Goal: Information Seeking & Learning: Learn about a topic

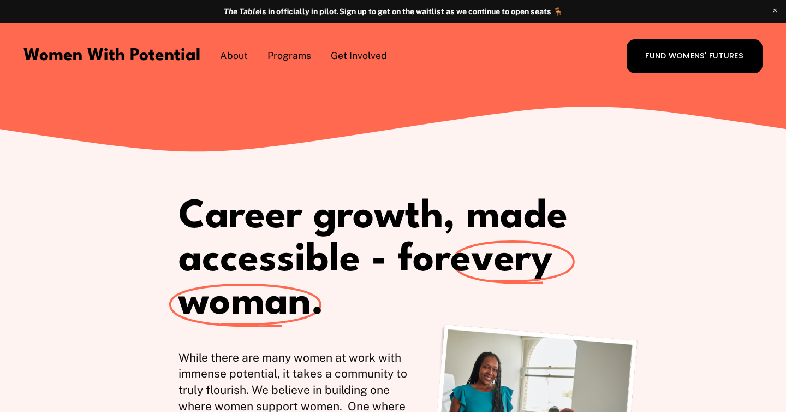
click at [0, 0] on span "The Table" at bounding box center [0, 0] width 0 height 0
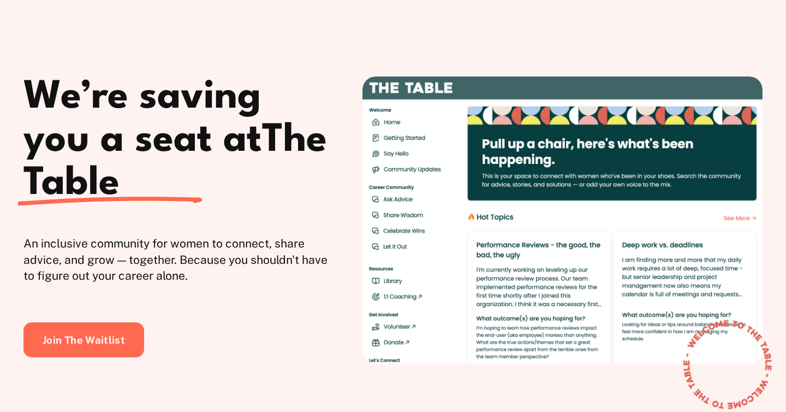
scroll to position [56, 0]
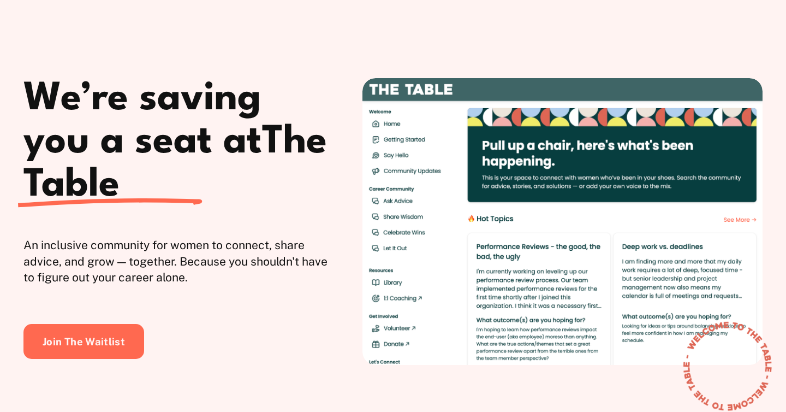
click at [105, 127] on h1 "We’re saving you a seat at The Table" at bounding box center [177, 142] width 308 height 129
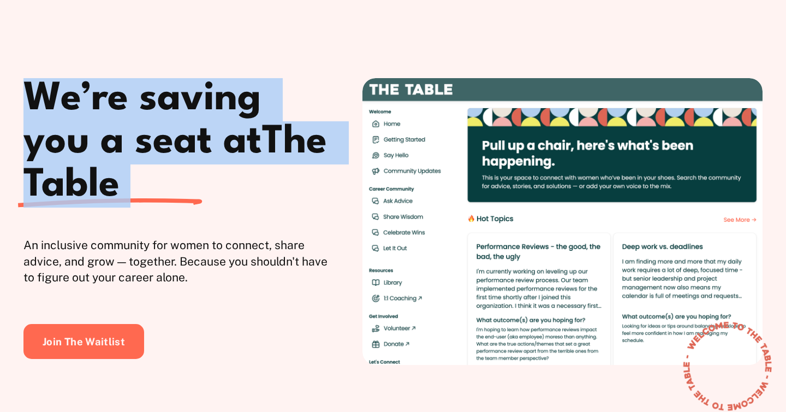
click at [105, 127] on h1 "We’re saving you a seat at The Table" at bounding box center [177, 142] width 308 height 129
copy div "We’re saving you a seat at The Table"
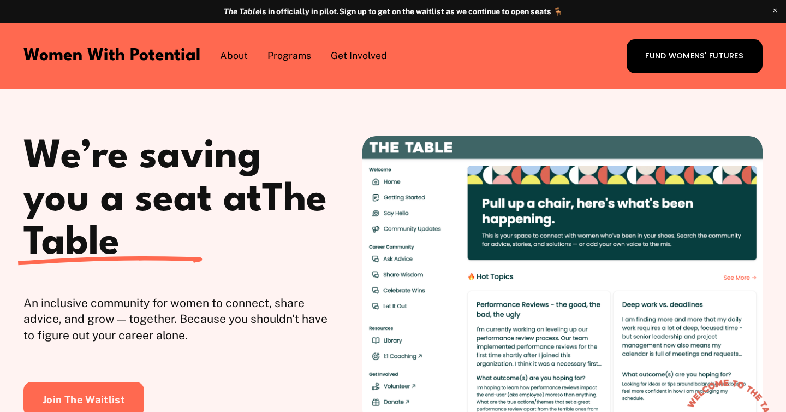
scroll to position [39, 0]
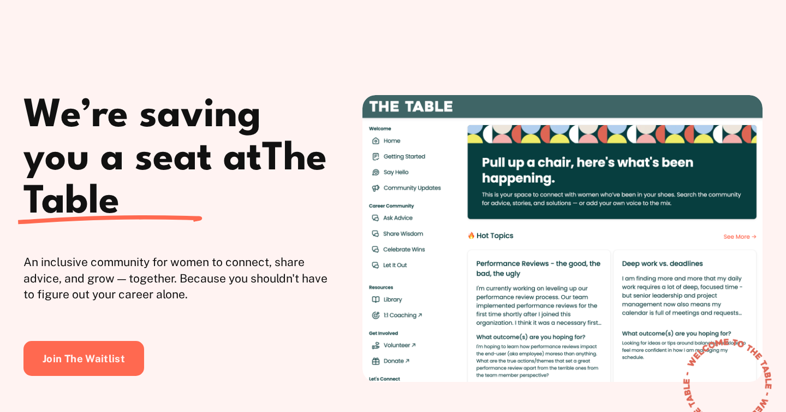
click at [124, 169] on h1 "We’re saving you a seat at The Table" at bounding box center [177, 159] width 308 height 129
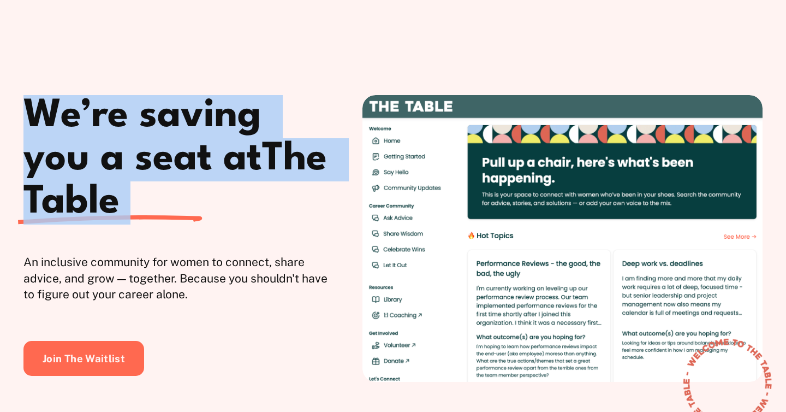
click at [124, 169] on h1 "We’re saving you a seat at The Table" at bounding box center [177, 159] width 308 height 129
copy div "We’re saving you a seat at The Table"
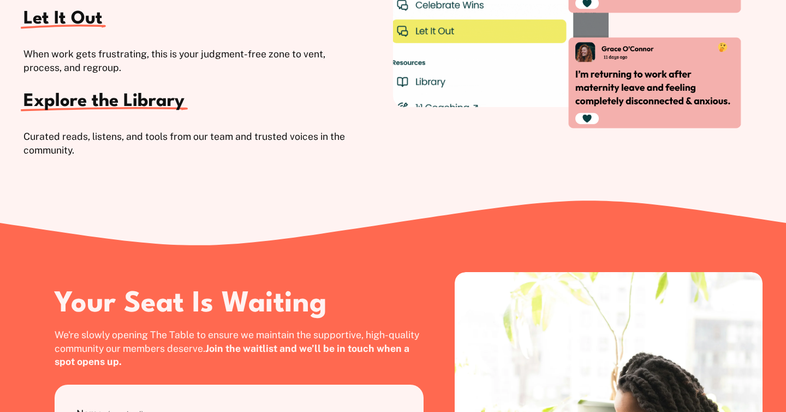
scroll to position [2122, 0]
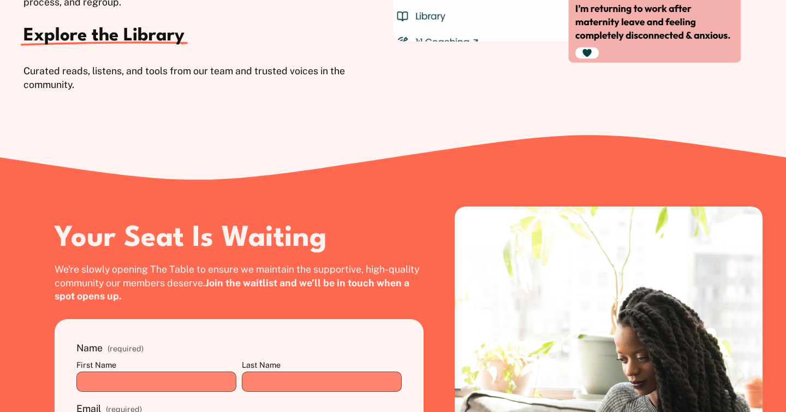
click at [126, 278] on span "We're slowly opening The Table to ensure we maintain the supportive, high-quali…" at bounding box center [238, 282] width 367 height 39
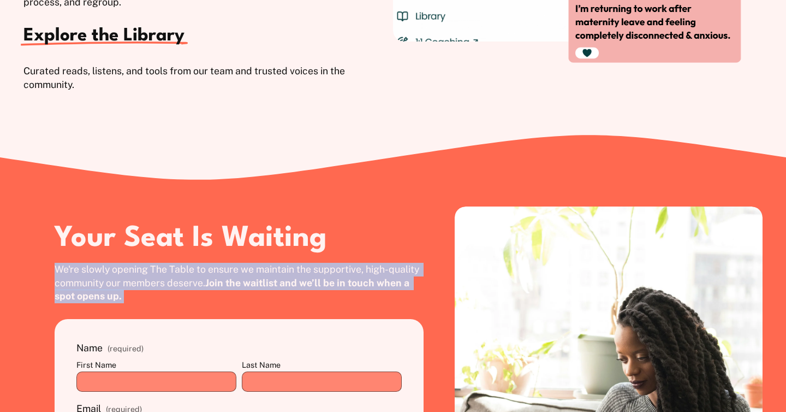
click at [126, 278] on span "We're slowly opening The Table to ensure we maintain the supportive, high-quali…" at bounding box center [238, 282] width 367 height 39
copy div "We're slowly opening The Table to ensure we maintain the supportive, high-quali…"
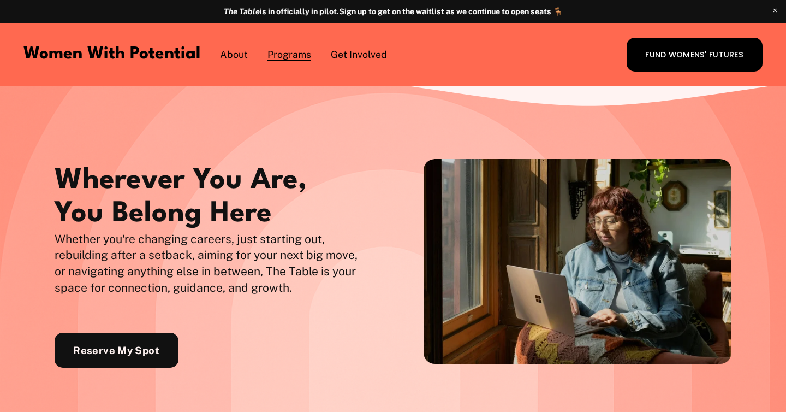
scroll to position [1248, 0]
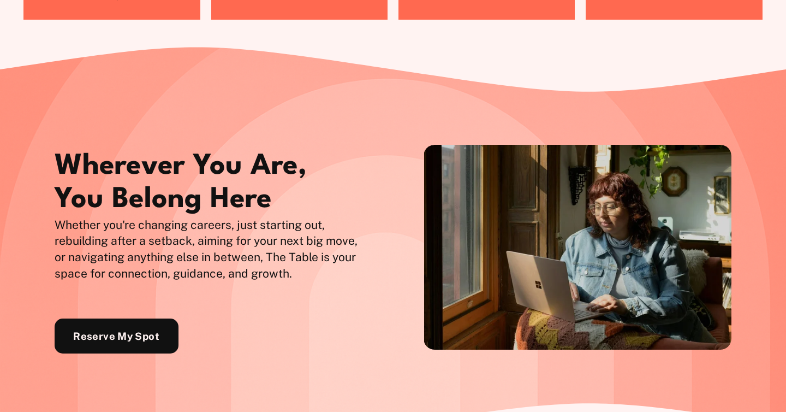
click at [230, 228] on p "Whether you're changing careers, just starting out, rebuilding after a setback,…" at bounding box center [209, 249] width 308 height 65
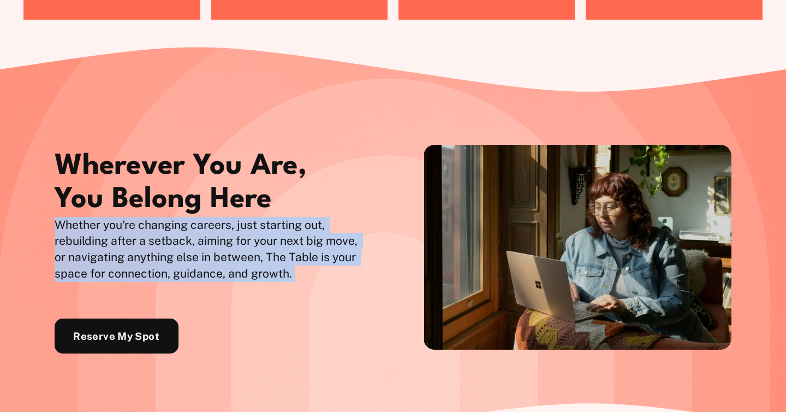
click at [230, 228] on p "Whether you're changing careers, just starting out, rebuilding after a setback,…" at bounding box center [209, 249] width 308 height 65
copy div "Whether you're changing careers, just starting out, rebuilding after a setback,…"
